Goal: Navigation & Orientation: Find specific page/section

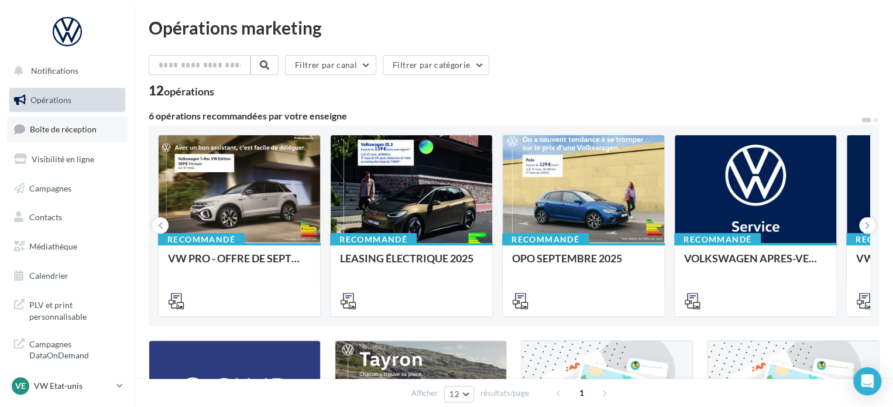
click at [73, 130] on span "Boîte de réception" at bounding box center [63, 129] width 67 height 10
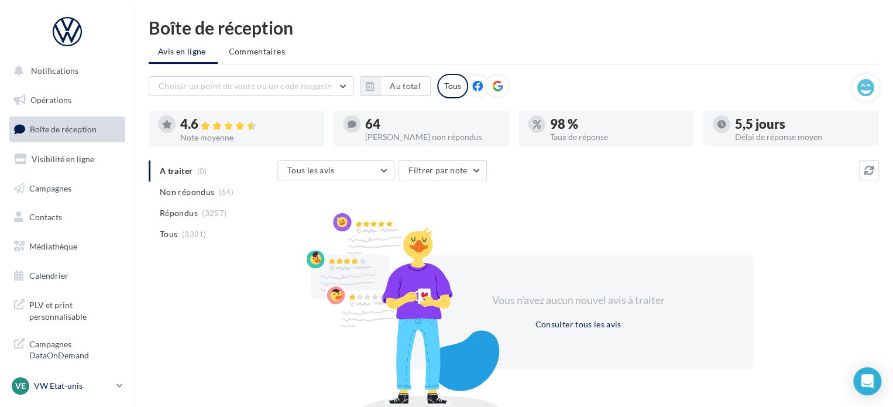
click at [68, 381] on p "VW Etat-unis" at bounding box center [73, 386] width 78 height 12
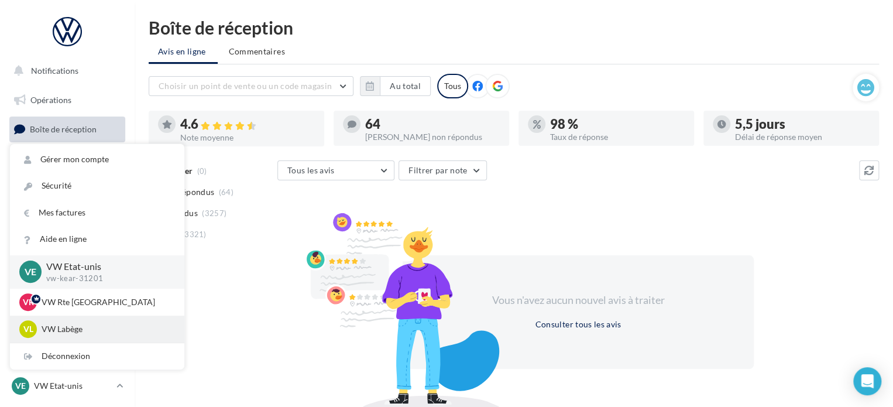
click at [74, 327] on p "VW Labège" at bounding box center [106, 329] width 129 height 12
